Goal: Task Accomplishment & Management: Use online tool/utility

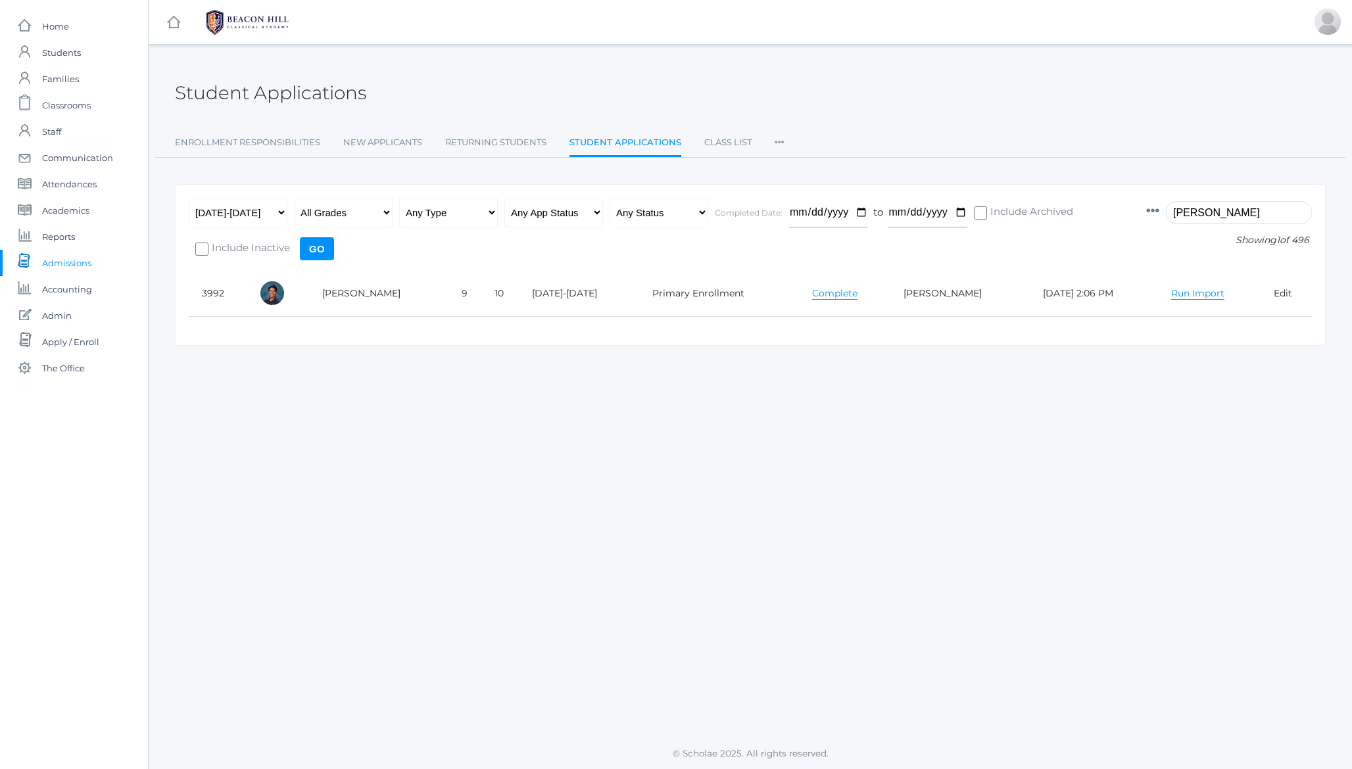
click at [266, 83] on h2 "Student Applications" at bounding box center [270, 93] width 191 height 20
click at [1225, 213] on input "[PERSON_NAME]" at bounding box center [1239, 212] width 146 height 23
type input "[PERSON_NAME]"
click at [1169, 294] on link "Run Import" at bounding box center [1195, 293] width 53 height 12
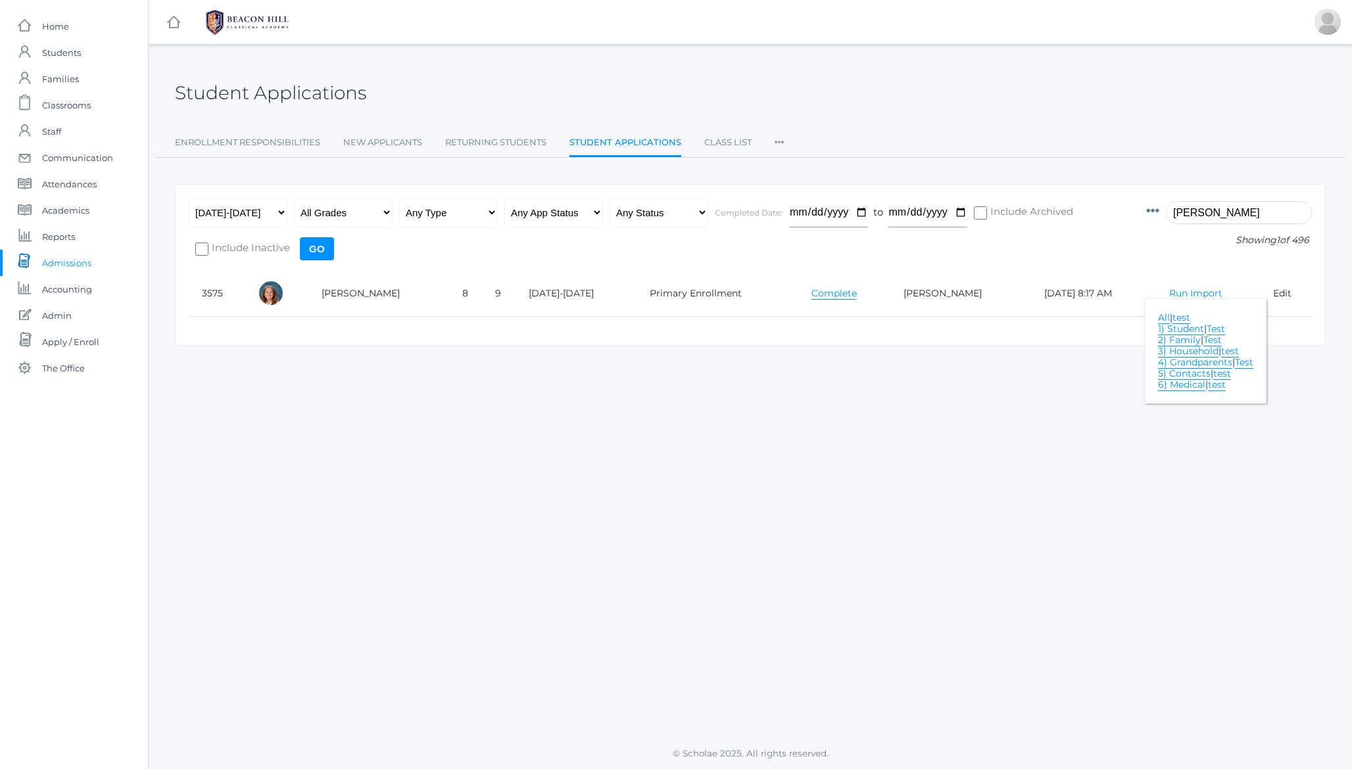
click at [1172, 330] on link "1) Student" at bounding box center [1181, 329] width 46 height 12
click at [1179, 341] on link "2) Family" at bounding box center [1179, 340] width 43 height 12
click at [1177, 352] on link "3) Household" at bounding box center [1188, 351] width 60 height 12
click at [357, 294] on link "[PERSON_NAME]" at bounding box center [361, 293] width 78 height 12
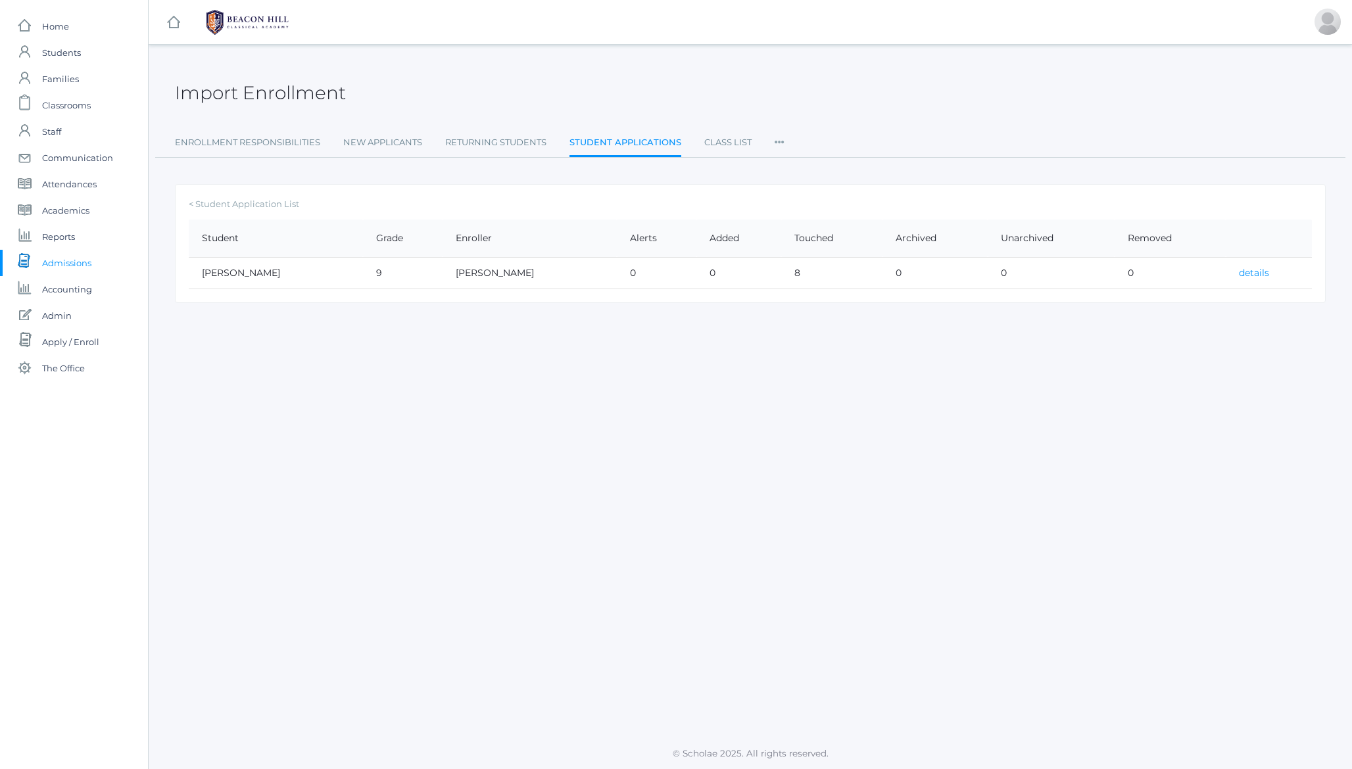
click at [1241, 272] on link "details" at bounding box center [1254, 273] width 30 height 12
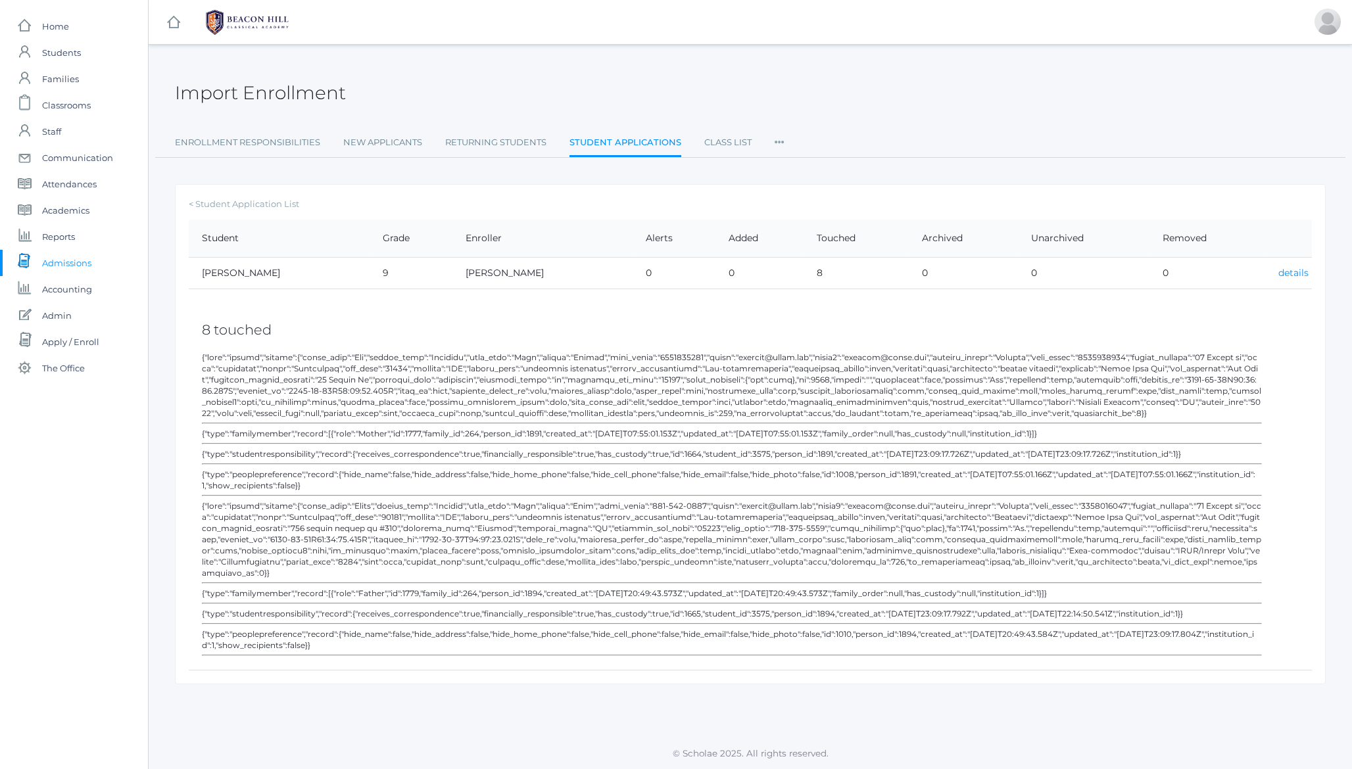
click at [1292, 273] on link "details" at bounding box center [1293, 273] width 30 height 12
